Goal: Check status: Check status

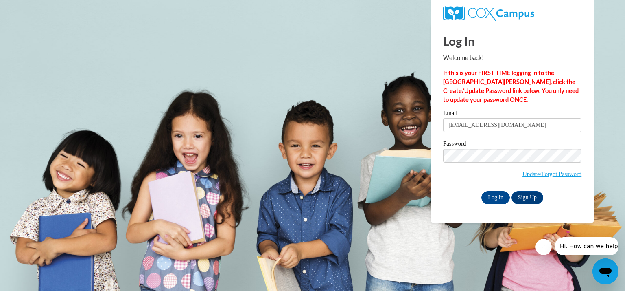
type input "vandykem@kmsd.edu"
click at [481, 191] on input "Log In" at bounding box center [495, 197] width 28 height 13
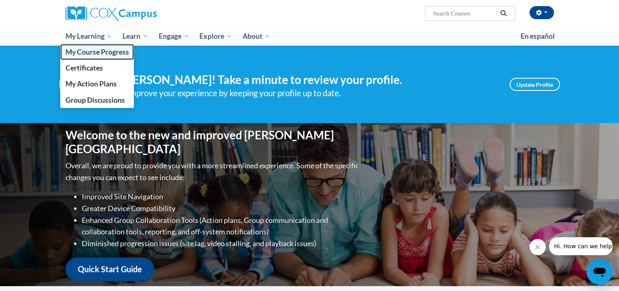
click at [86, 53] on span "My Course Progress" at bounding box center [96, 52] width 63 height 9
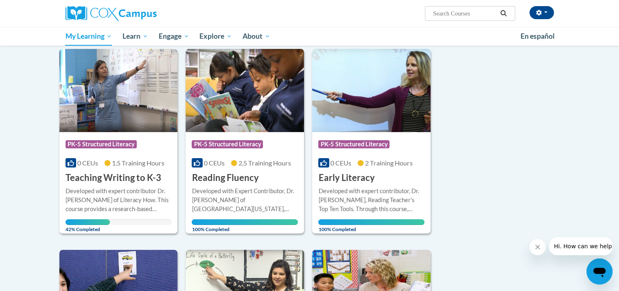
scroll to position [98, 0]
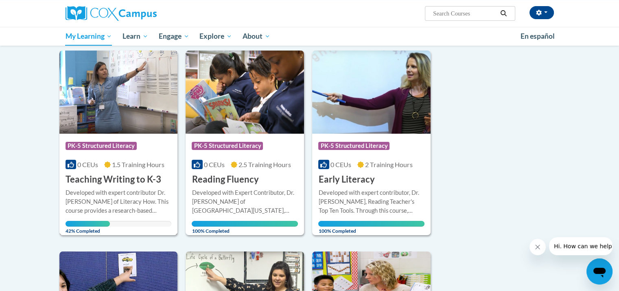
click at [133, 119] on img at bounding box center [118, 91] width 118 height 83
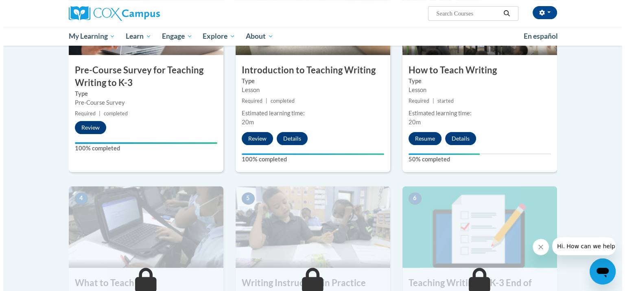
scroll to position [231, 0]
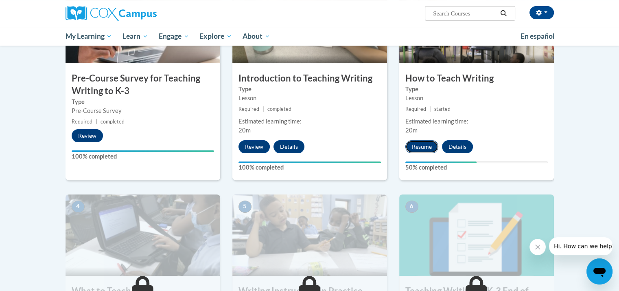
click at [431, 143] on button "Resume" at bounding box center [421, 146] width 33 height 13
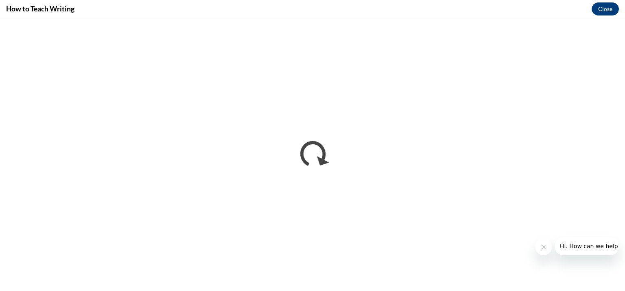
scroll to position [0, 0]
